Goal: Navigation & Orientation: Find specific page/section

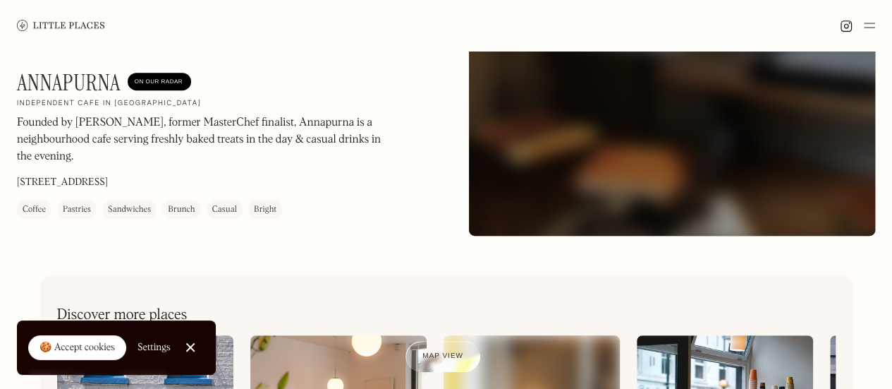
scroll to position [212, 0]
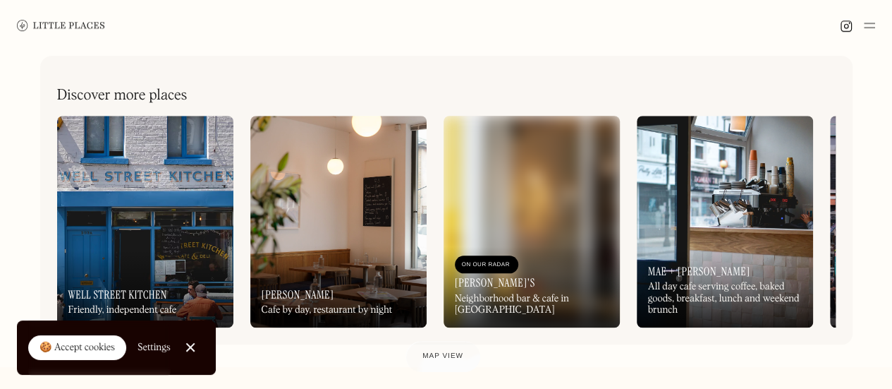
scroll to position [701, 0]
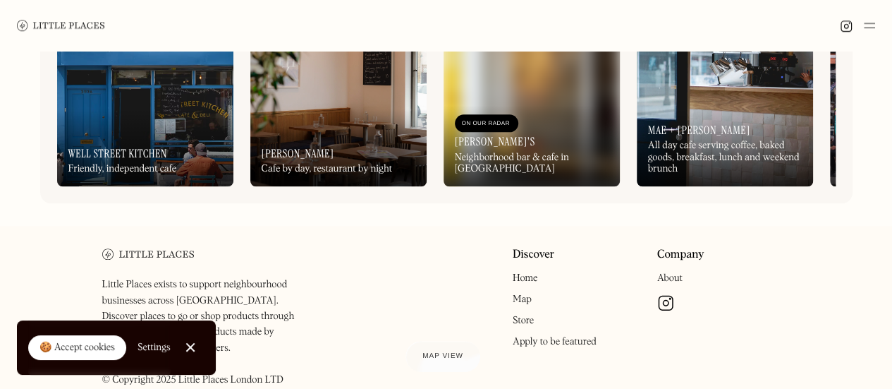
click at [75, 26] on img at bounding box center [61, 25] width 88 height 11
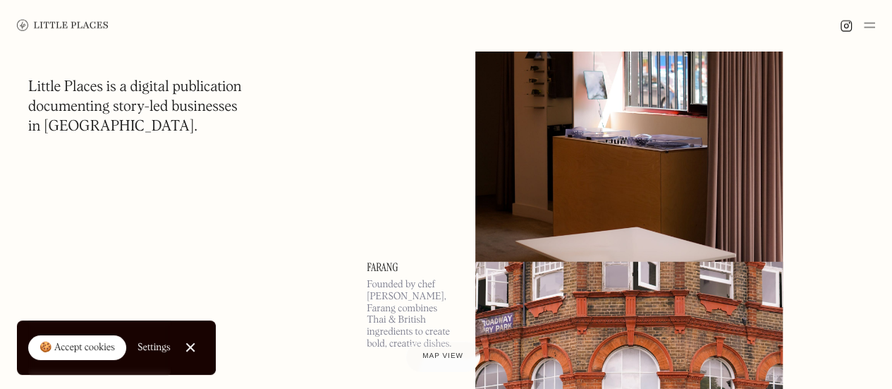
scroll to position [1975, 0]
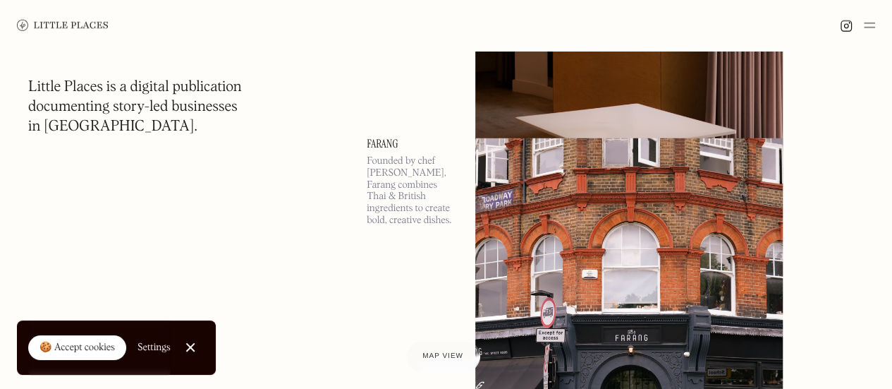
click at [195, 339] on link "Close Cookie Popup" at bounding box center [190, 347] width 28 height 28
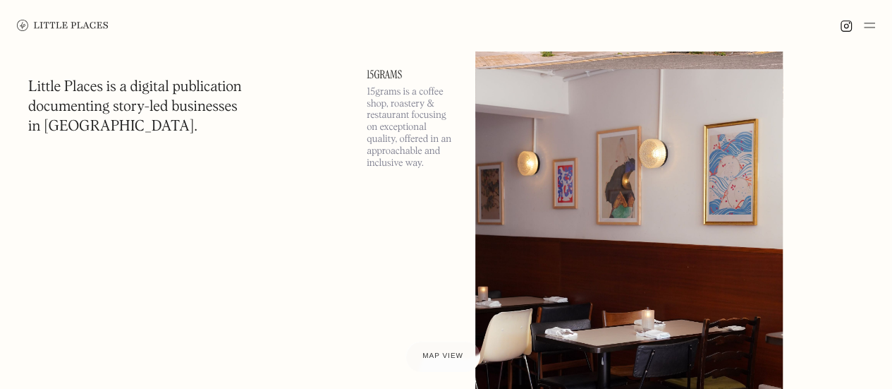
scroll to position [2540, 0]
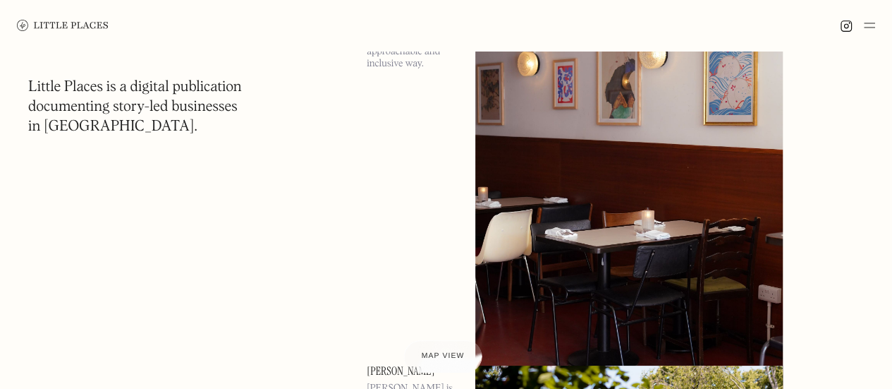
click at [444, 352] on span "Map view" at bounding box center [443, 356] width 43 height 8
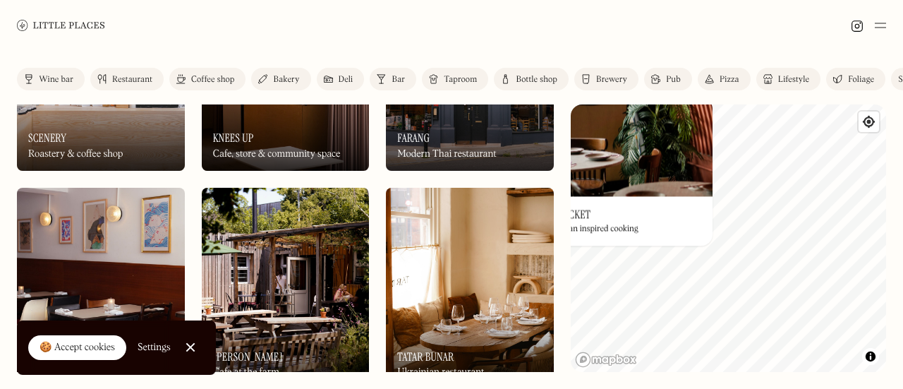
click at [686, 246] on div "© Mapbox © OpenStreetMap Improve this map On Our Radar Kricket Indian inspired …" at bounding box center [728, 237] width 315 height 267
